Goal: Task Accomplishment & Management: Complete application form

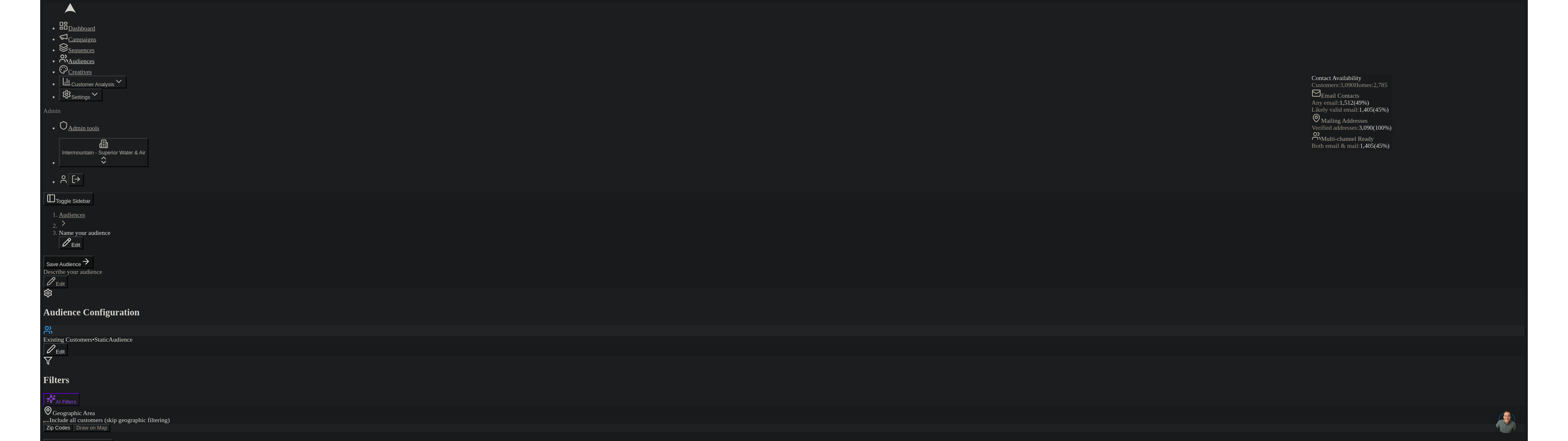
scroll to position [159, 0]
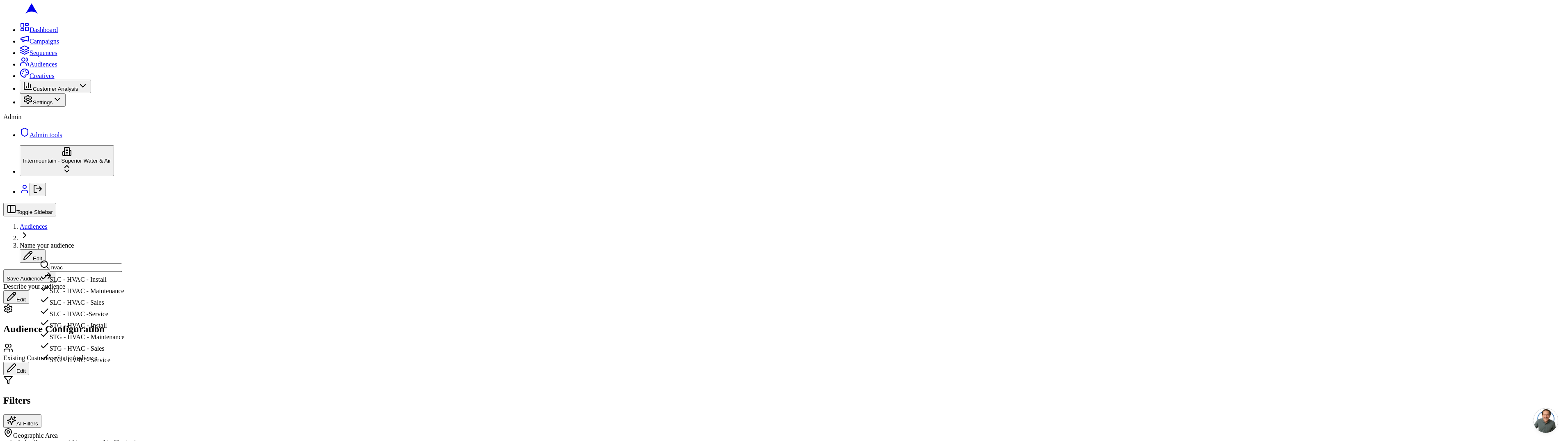
type input "hvac"
drag, startPoint x: 163, startPoint y: 292, endPoint x: 166, endPoint y: 283, distance: 9.5
click at [124, 283] on div "SLC - HVAC - Install SLC - HVAC - Maintenance SLC - HVAC - Sales SLC - HVAC -Se…" at bounding box center [82, 318] width 85 height 92
click at [124, 283] on div "SLC - HVAC - Install" at bounding box center [82, 277] width 85 height 11
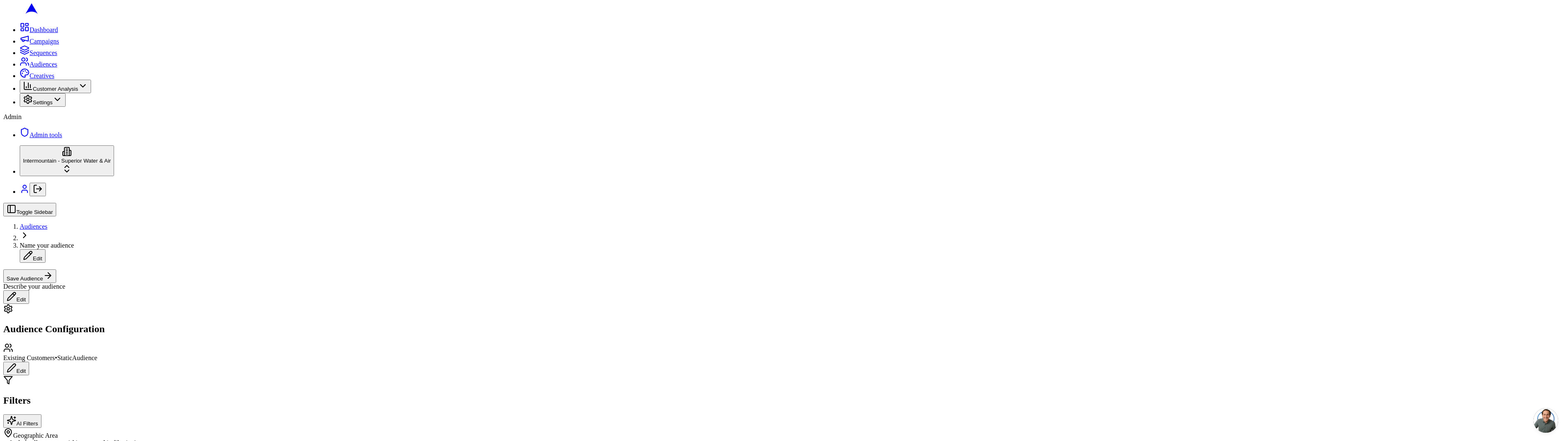
scroll to position [52, 0]
click at [298, 265] on button "1" at bounding box center [293, 261] width 9 height 8
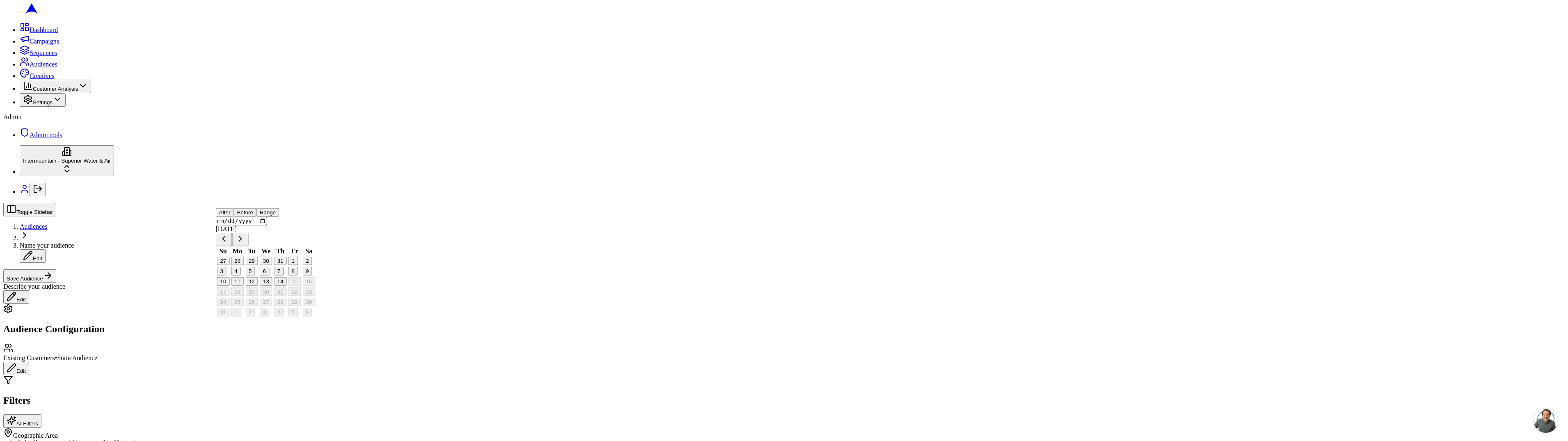
type input "[DATE]"
